Goal: Task Accomplishment & Management: Manage account settings

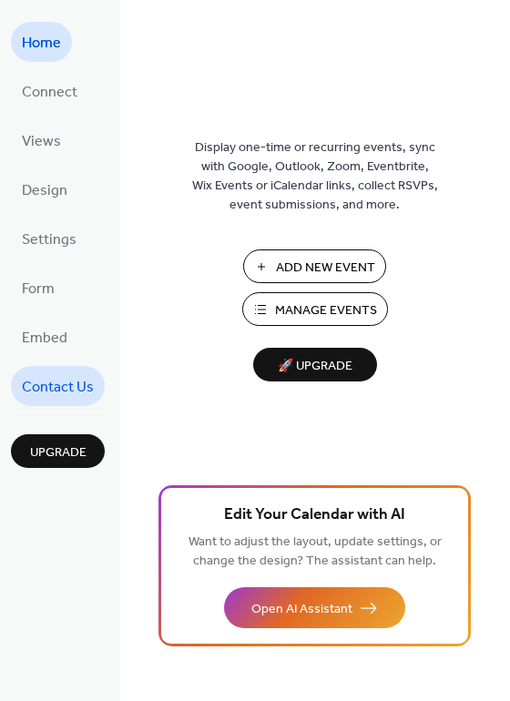
click at [62, 389] on span "Contact Us" at bounding box center [58, 387] width 72 height 29
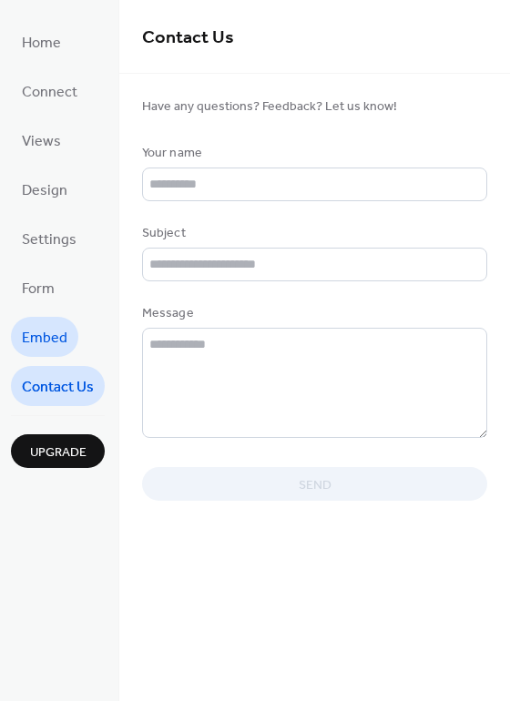
click at [63, 319] on link "Embed" at bounding box center [44, 337] width 67 height 40
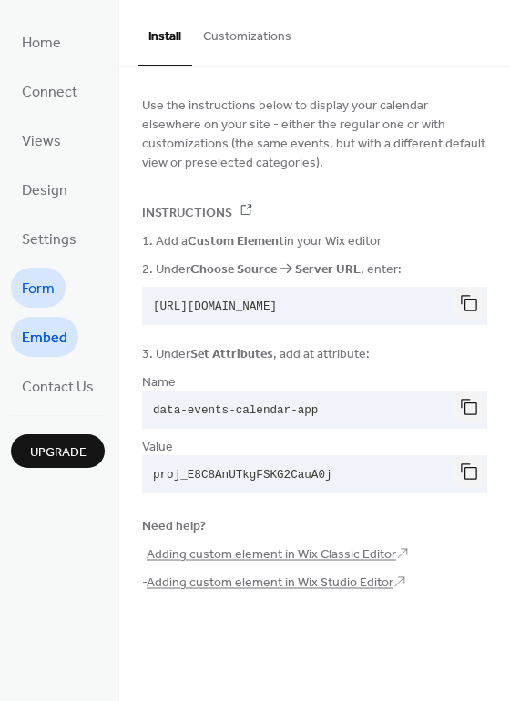
click at [50, 293] on span "Form" at bounding box center [38, 289] width 33 height 29
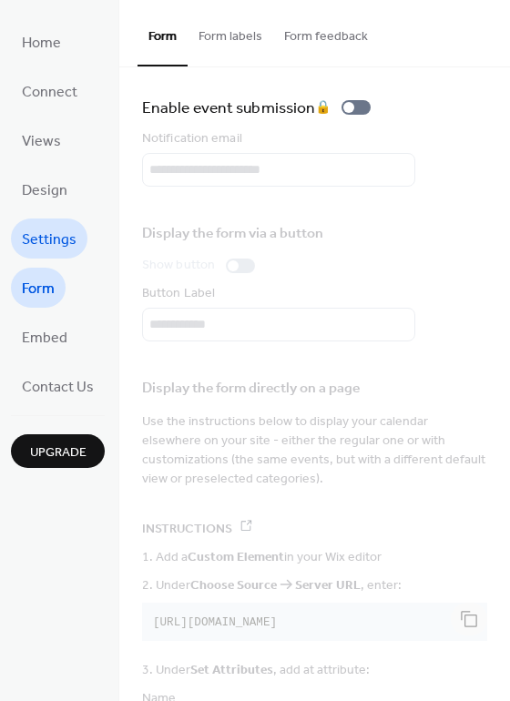
click at [47, 240] on span "Settings" at bounding box center [49, 240] width 55 height 29
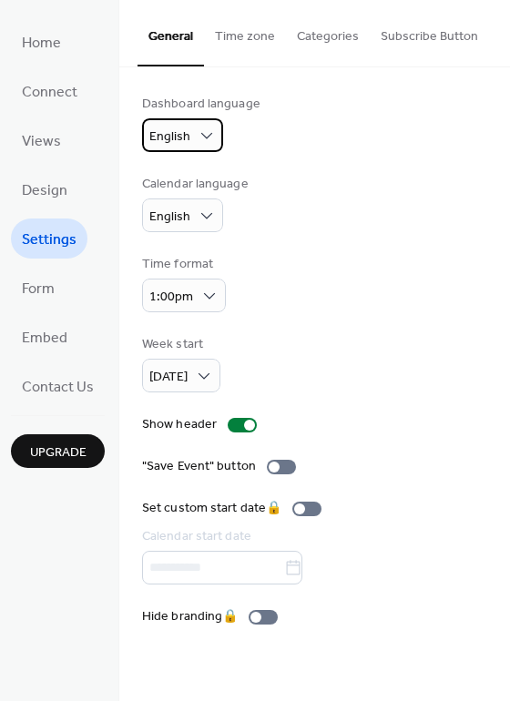
click at [207, 124] on div "English" at bounding box center [182, 135] width 81 height 34
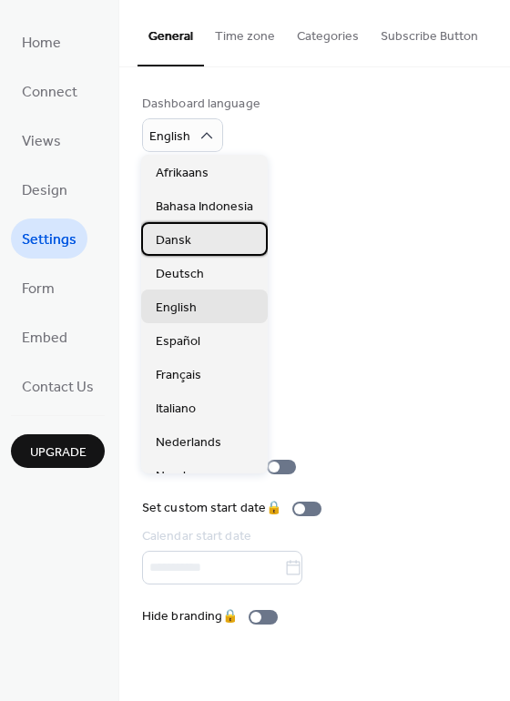
click at [196, 237] on div "Dansk" at bounding box center [204, 239] width 126 height 34
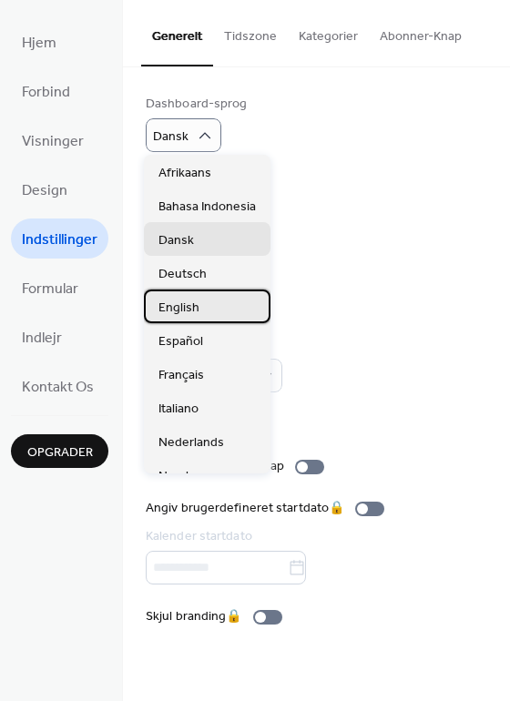
click at [188, 309] on span "English" at bounding box center [178, 307] width 41 height 19
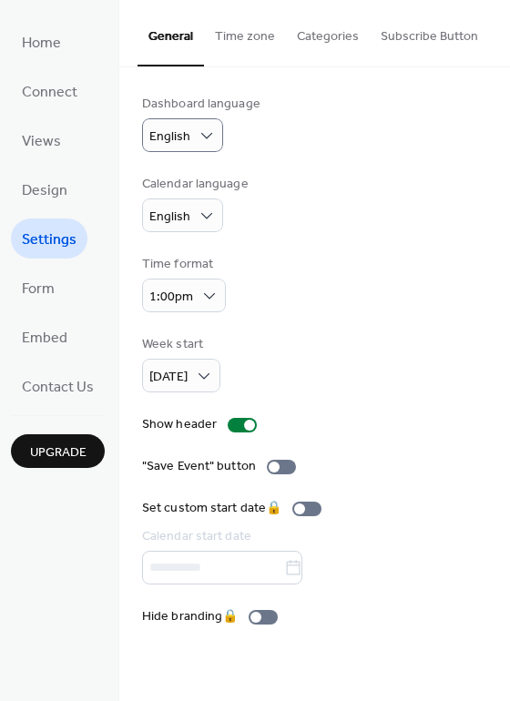
click at [253, 35] on button "Time zone" at bounding box center [245, 32] width 82 height 65
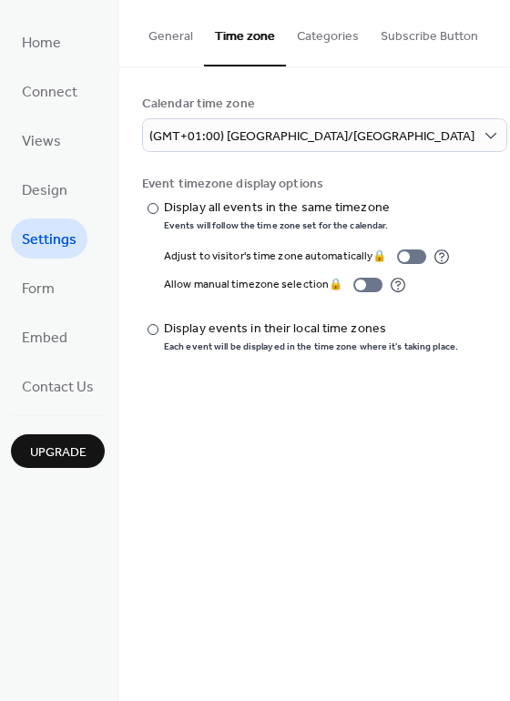
click at [335, 38] on button "Categories" at bounding box center [328, 32] width 84 height 65
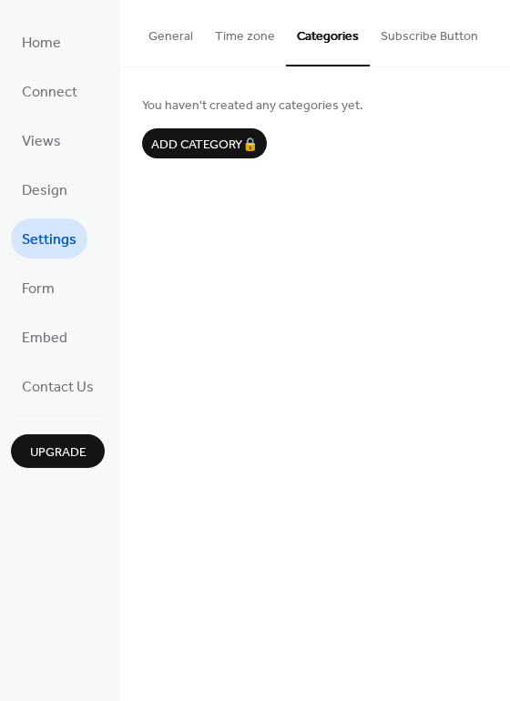
click at [418, 31] on button "Subscribe Button" at bounding box center [428, 32] width 119 height 65
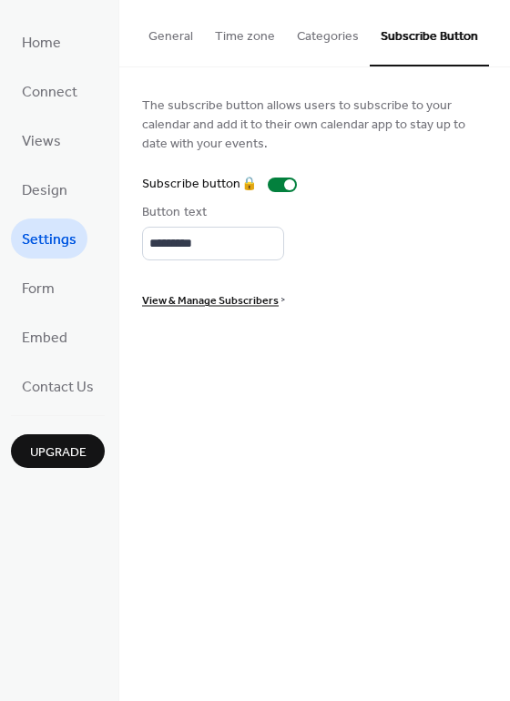
drag, startPoint x: 360, startPoint y: 31, endPoint x: 333, endPoint y: 32, distance: 27.3
click at [358, 31] on button "Categories" at bounding box center [328, 32] width 84 height 65
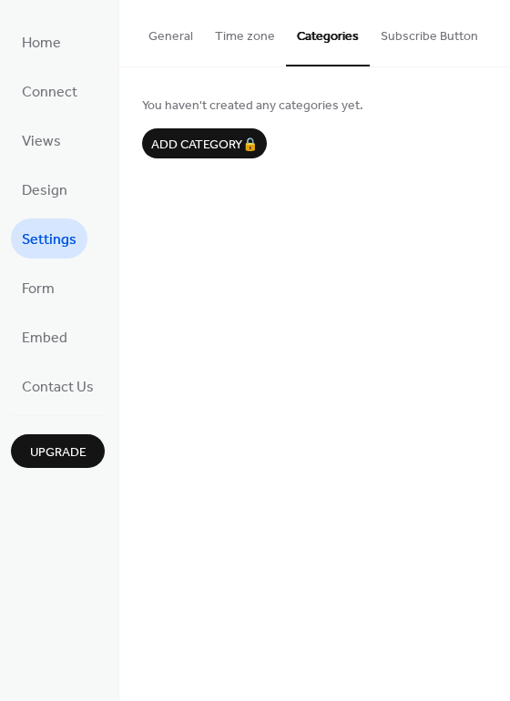
click at [430, 36] on button "Subscribe Button" at bounding box center [428, 32] width 119 height 65
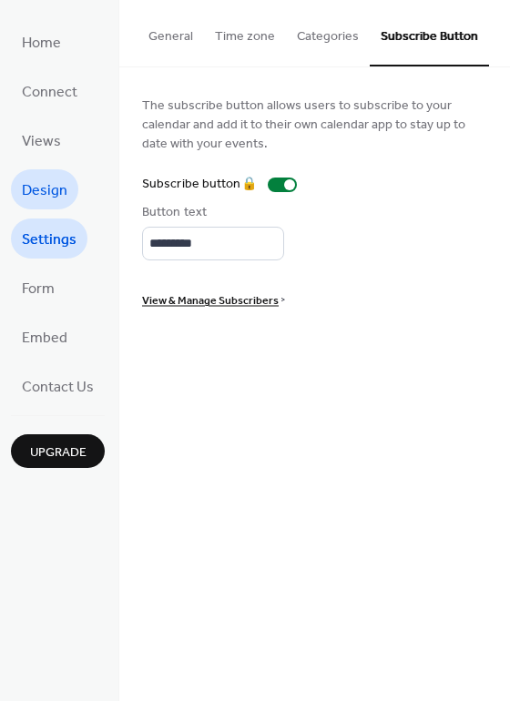
click at [56, 189] on span "Design" at bounding box center [44, 191] width 45 height 29
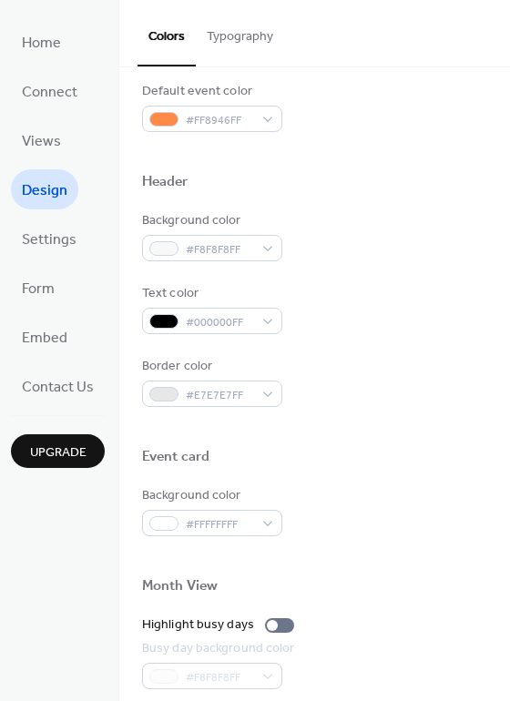
scroll to position [273, 0]
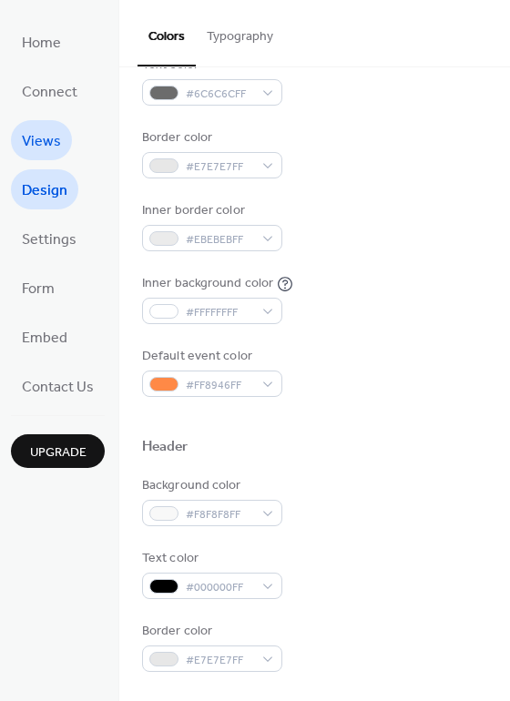
click at [62, 143] on link "Views" at bounding box center [41, 140] width 61 height 40
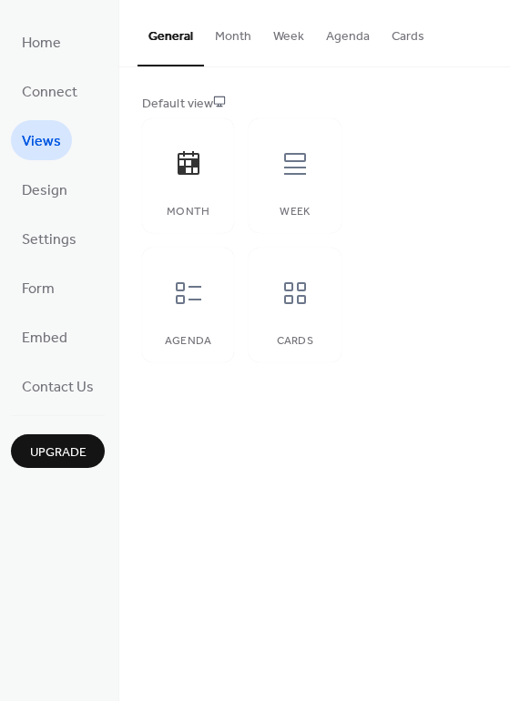
click at [244, 40] on button "Month" at bounding box center [233, 32] width 58 height 65
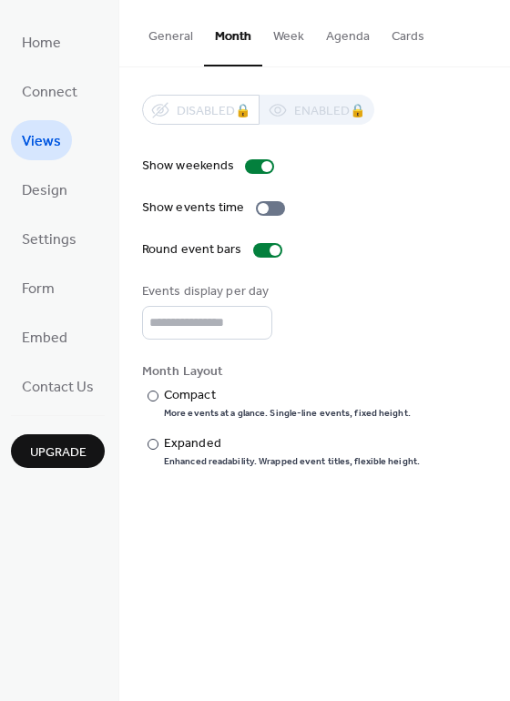
click at [410, 41] on button "Cards" at bounding box center [407, 32] width 55 height 65
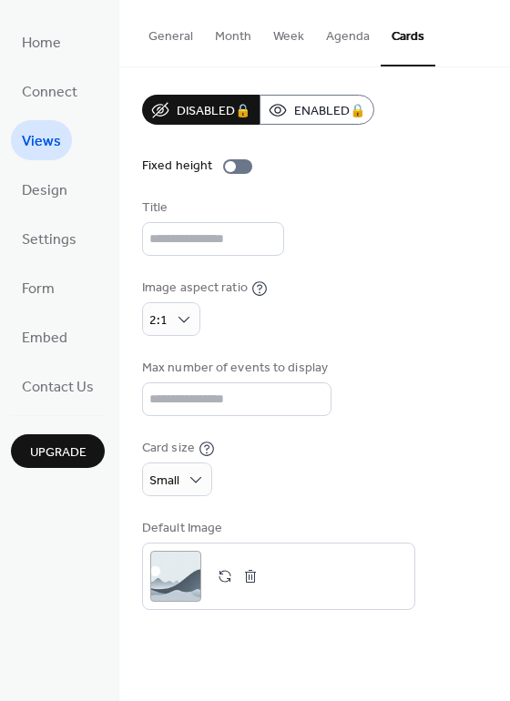
click at [166, 36] on button "General" at bounding box center [170, 32] width 66 height 65
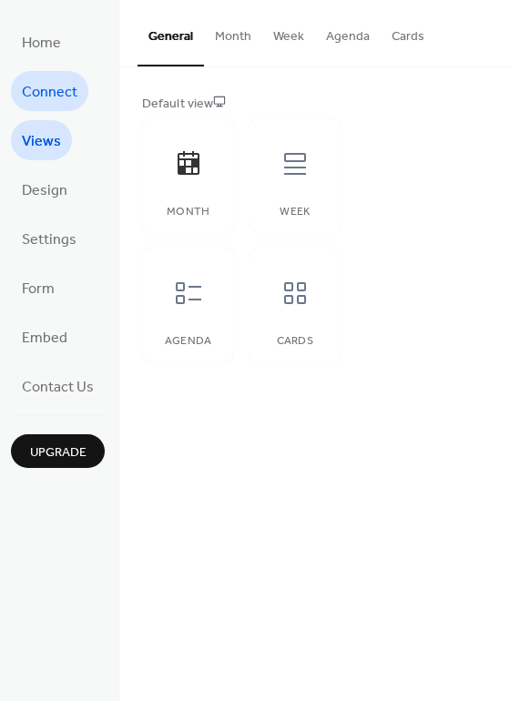
click at [60, 93] on span "Connect" at bounding box center [50, 92] width 56 height 29
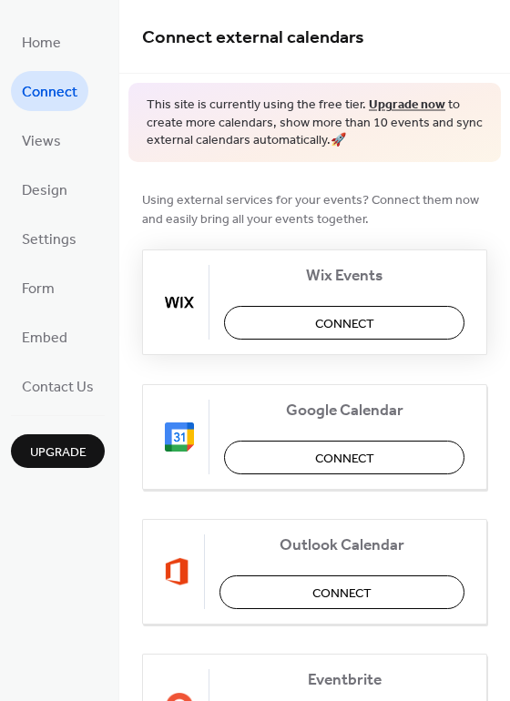
click at [387, 328] on button "Connect" at bounding box center [344, 323] width 240 height 34
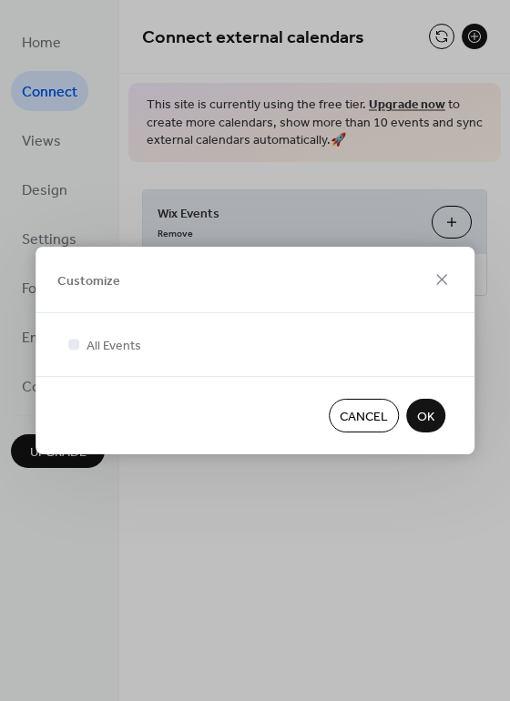
click at [432, 423] on span "OK" at bounding box center [425, 417] width 17 height 19
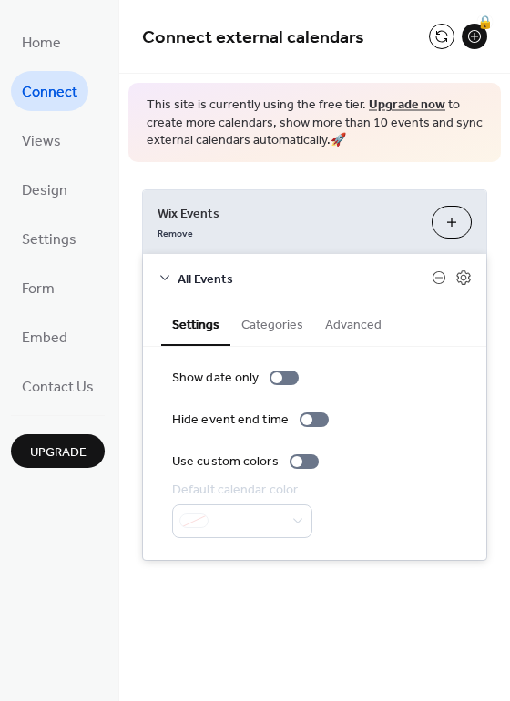
click at [367, 325] on button "Advanced" at bounding box center [353, 323] width 78 height 42
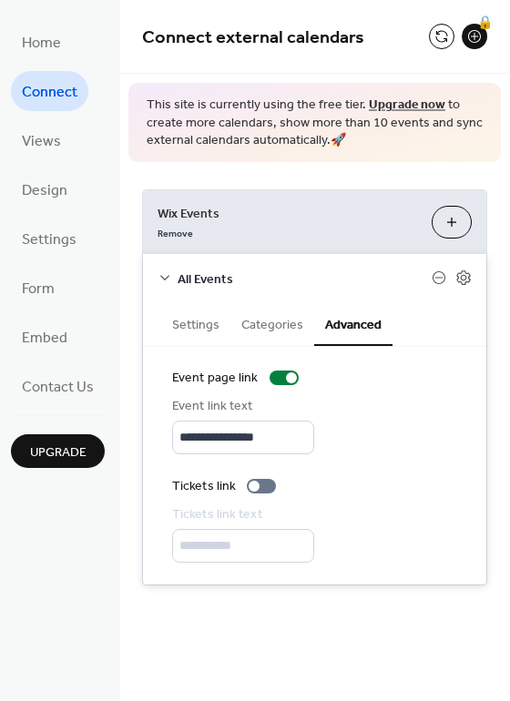
click at [289, 319] on button "Categories" at bounding box center [272, 323] width 84 height 42
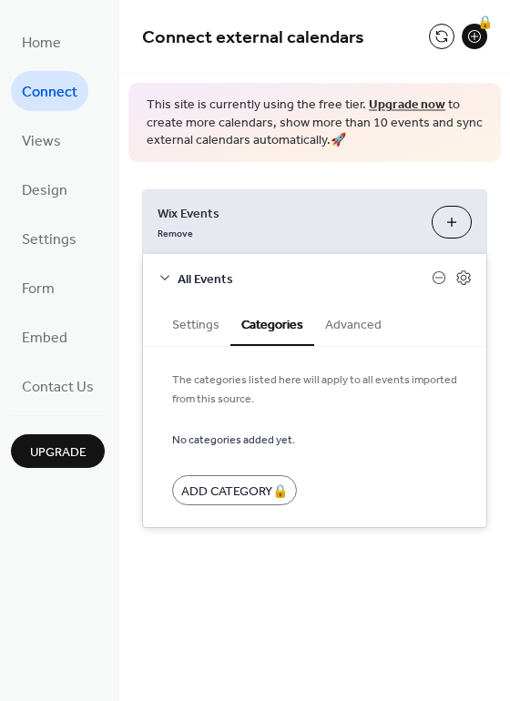
click at [361, 317] on button "Advanced" at bounding box center [353, 323] width 78 height 42
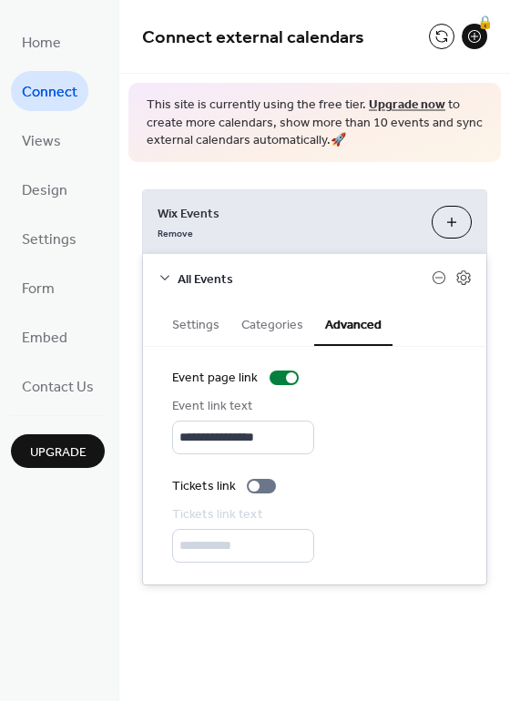
click at [272, 320] on button "Categories" at bounding box center [272, 323] width 84 height 42
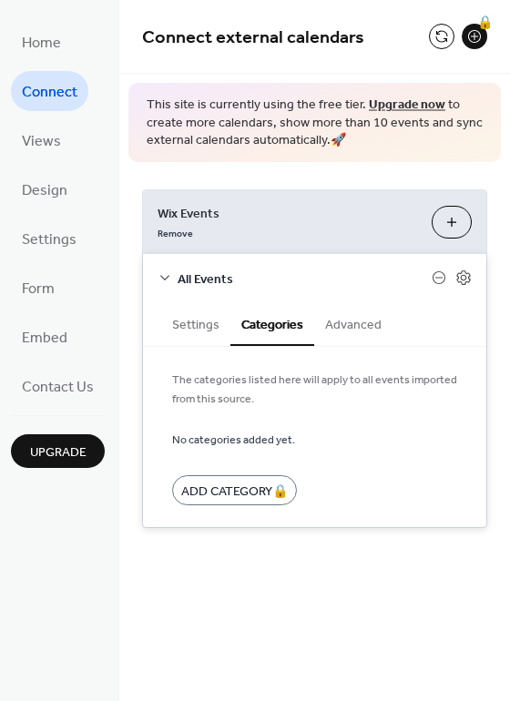
click at [208, 324] on button "Settings" at bounding box center [195, 323] width 69 height 42
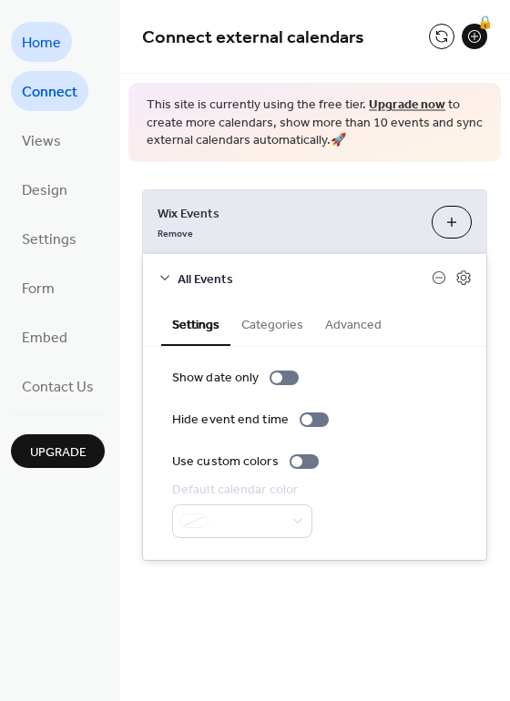
click at [51, 45] on span "Home" at bounding box center [41, 43] width 39 height 29
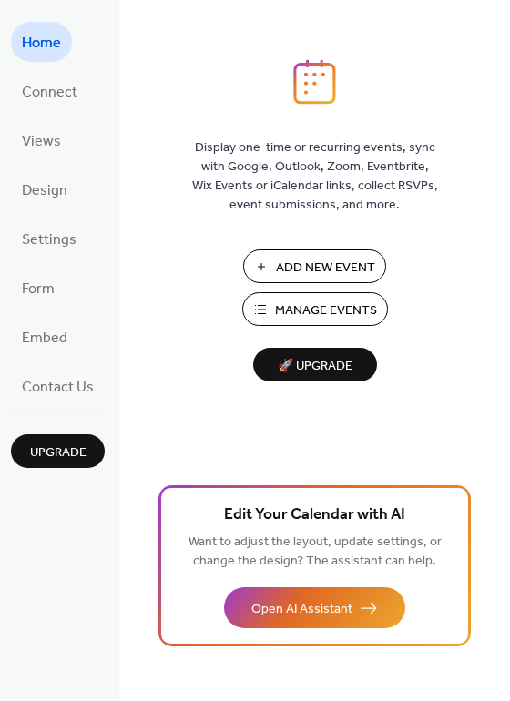
click at [333, 319] on span "Manage Events" at bounding box center [326, 310] width 102 height 19
